Goal: Browse casually

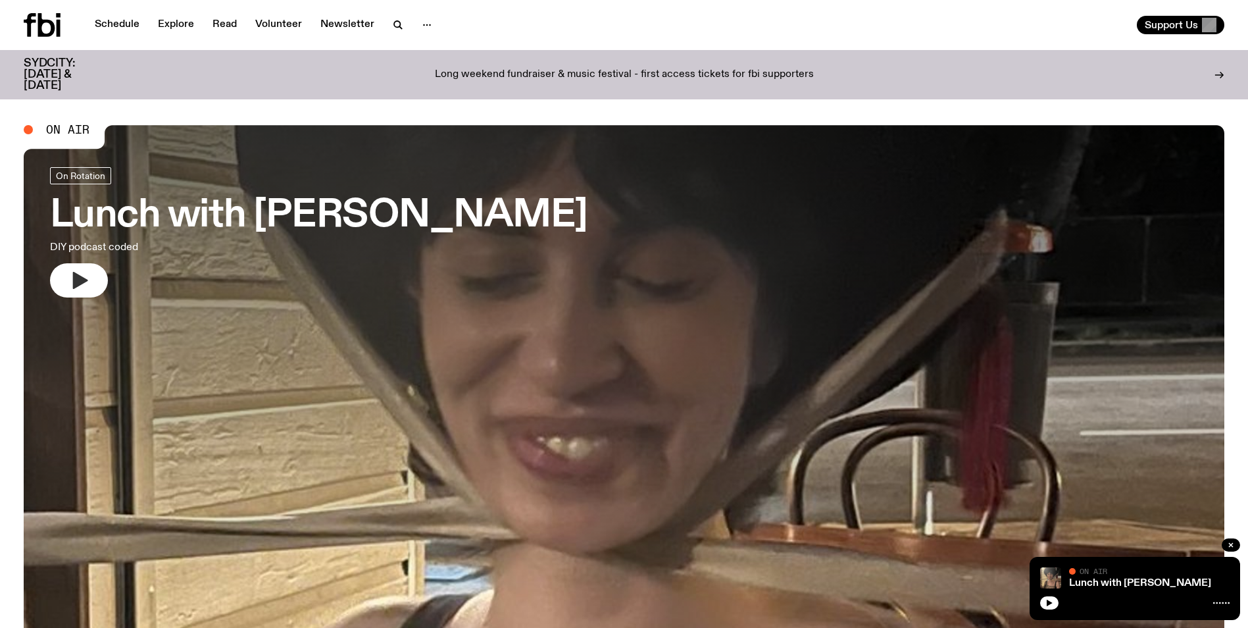
click at [94, 272] on button "button" at bounding box center [79, 280] width 58 height 34
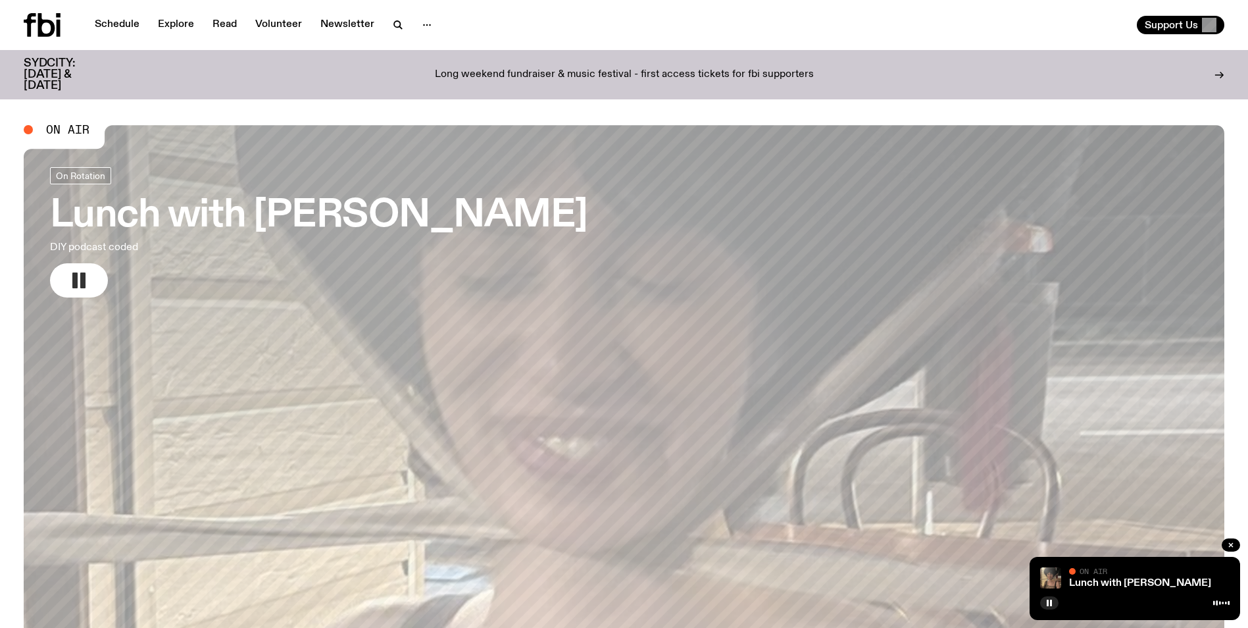
click at [64, 280] on button "button" at bounding box center [79, 280] width 58 height 34
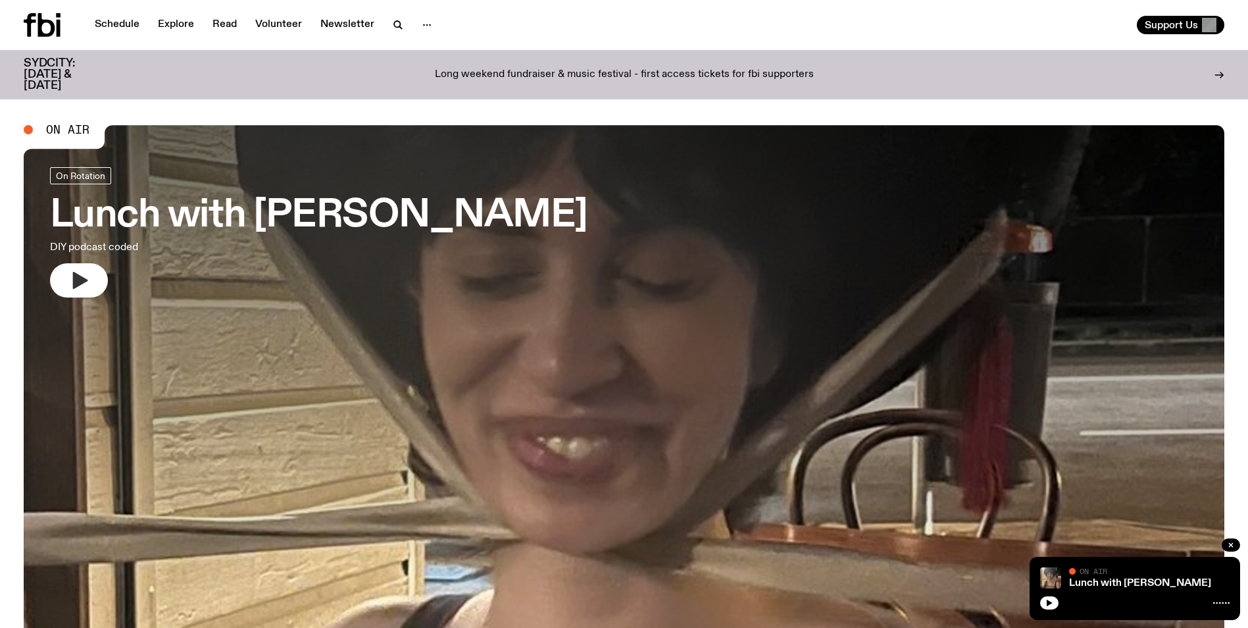
click at [87, 287] on icon "button" at bounding box center [78, 280] width 21 height 21
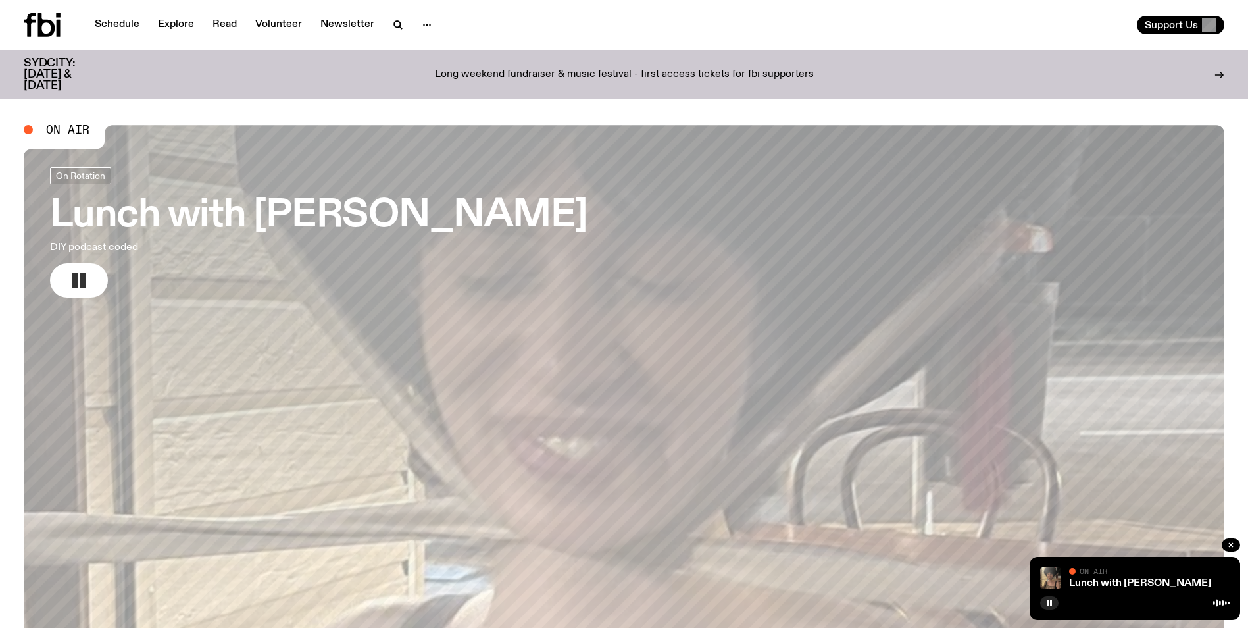
click at [86, 276] on icon "button" at bounding box center [78, 280] width 21 height 21
